Goal: Information Seeking & Learning: Learn about a topic

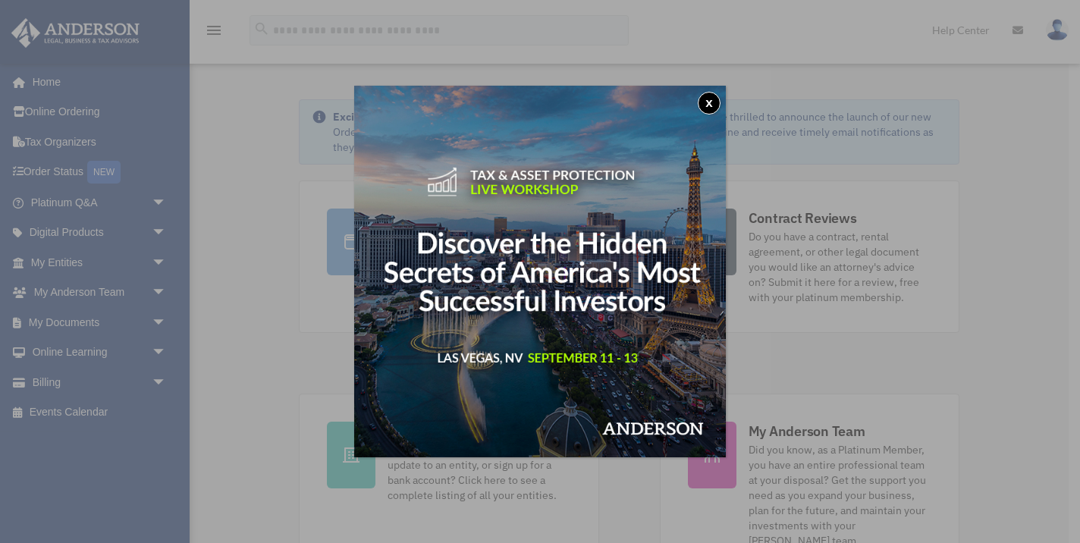
click at [707, 105] on button "x" at bounding box center [709, 103] width 23 height 23
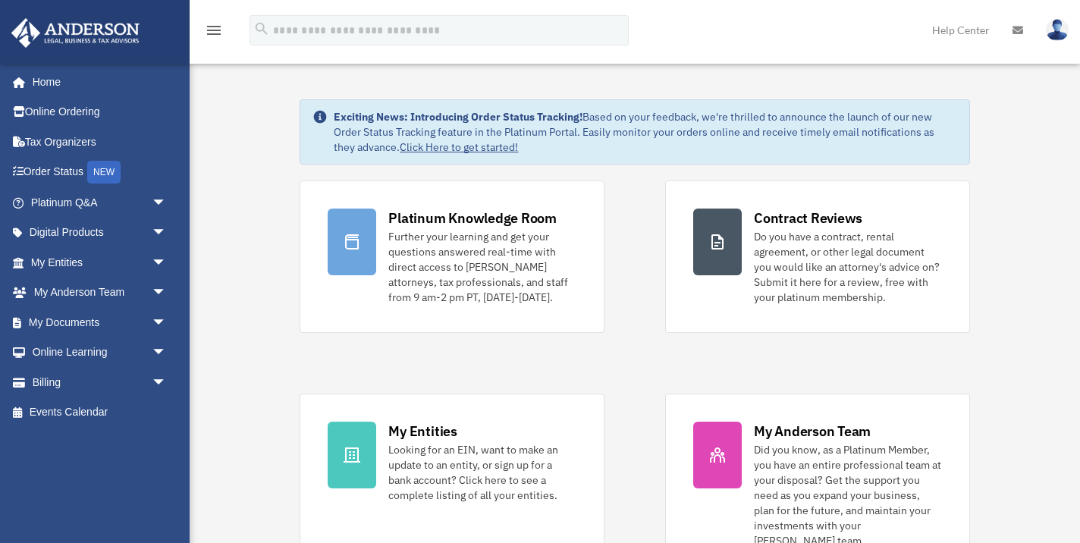
click at [209, 24] on icon "menu" at bounding box center [214, 30] width 18 height 18
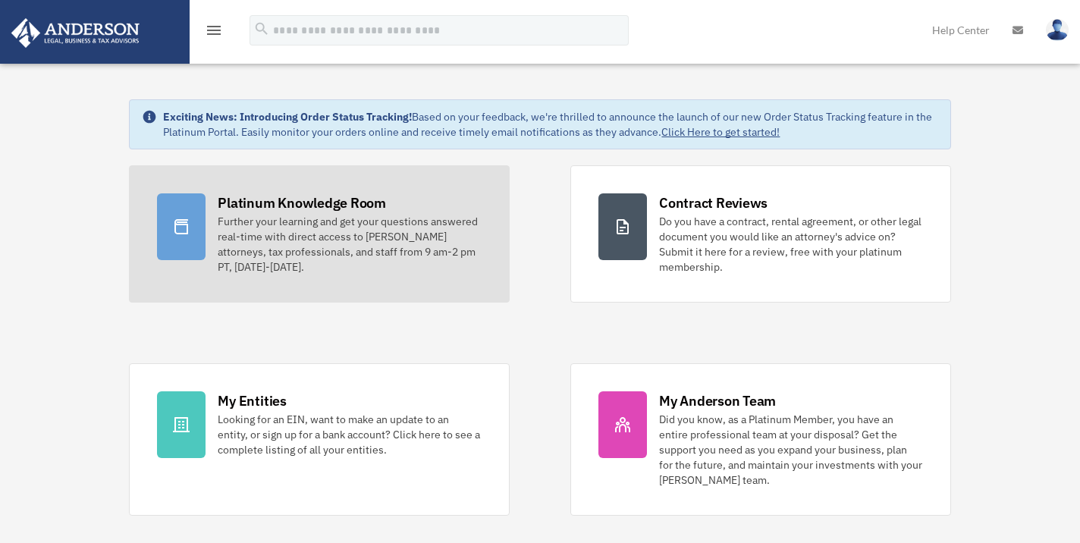
click at [224, 231] on div "Further your learning and get your questions answered real-time with direct acc…" at bounding box center [350, 244] width 264 height 61
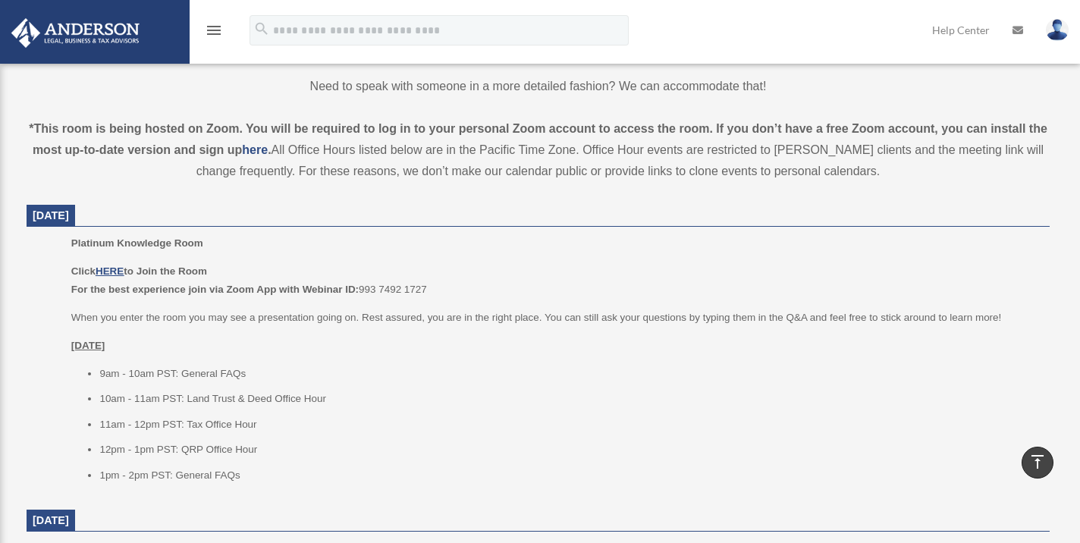
scroll to position [453, 0]
click at [108, 272] on u "HERE" at bounding box center [110, 271] width 28 height 11
